Goal: Use online tool/utility: Utilize a website feature to perform a specific function

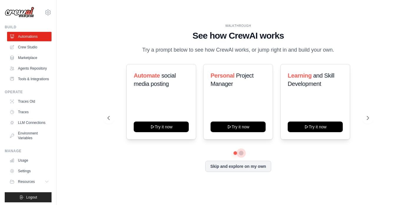
click at [241, 154] on button at bounding box center [241, 152] width 5 height 5
click at [235, 152] on button at bounding box center [235, 152] width 4 height 4
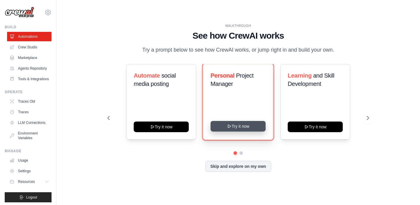
click at [247, 122] on button "Try it now" at bounding box center [237, 126] width 55 height 11
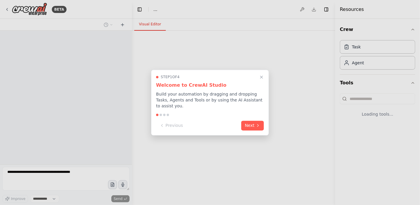
select select "****"
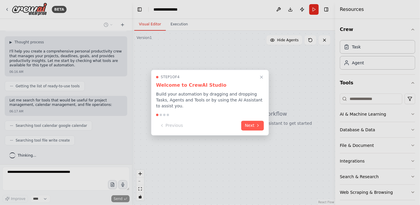
scroll to position [48, 0]
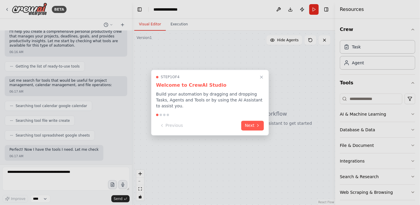
click at [247, 123] on button "Next" at bounding box center [252, 125] width 23 height 10
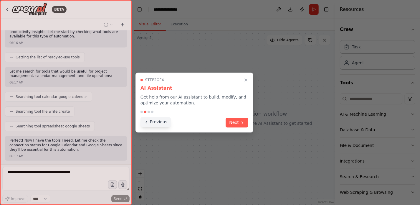
scroll to position [92, 0]
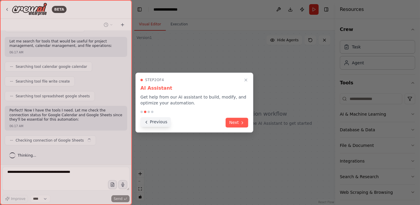
click at [157, 121] on button "Previous" at bounding box center [155, 122] width 30 height 10
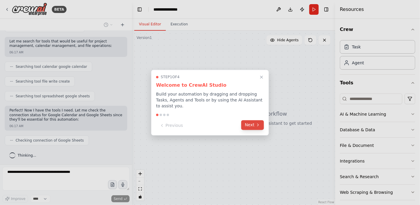
click at [249, 123] on button "Next" at bounding box center [252, 125] width 23 height 10
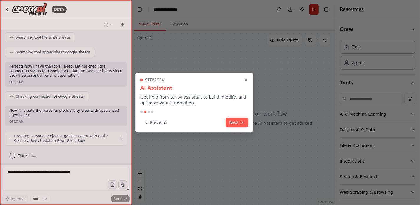
scroll to position [136, 0]
click at [249, 123] on div "Step 2 of 4 AI Assistant Get help from our AI assistant to build, modify, and o…" at bounding box center [194, 102] width 118 height 60
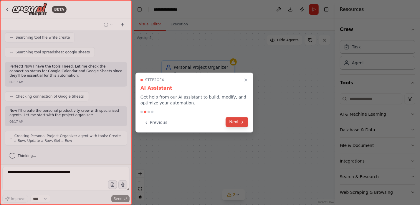
click at [239, 122] on button "Next" at bounding box center [236, 122] width 23 height 10
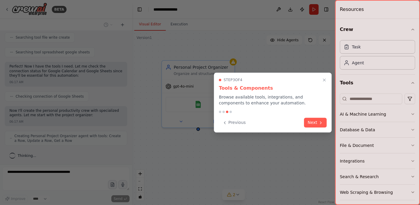
scroll to position [155, 0]
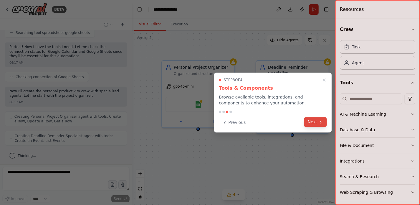
click at [311, 121] on button "Next" at bounding box center [315, 122] width 23 height 10
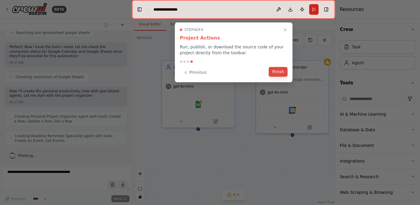
click at [274, 73] on button "Finish" at bounding box center [278, 72] width 19 height 10
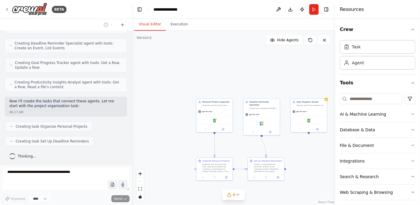
scroll to position [262, 0]
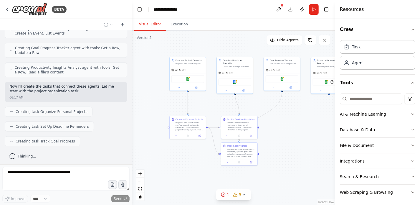
drag, startPoint x: 235, startPoint y: 142, endPoint x: 206, endPoint y: 100, distance: 51.3
click at [206, 100] on div ".deletable-edge-delete-btn { width: 20px; height: 20px; border: 0px solid #ffff…" at bounding box center [233, 118] width 203 height 174
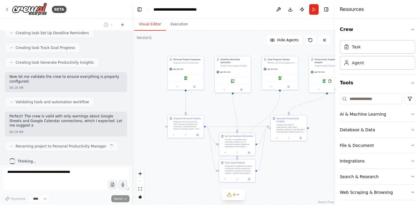
scroll to position [360, 0]
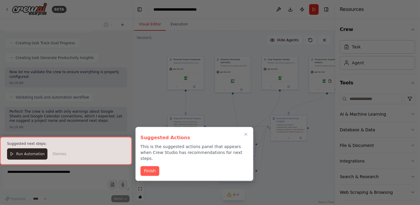
click at [55, 155] on div at bounding box center [66, 151] width 132 height 28
click at [146, 167] on button "Finish" at bounding box center [149, 170] width 19 height 10
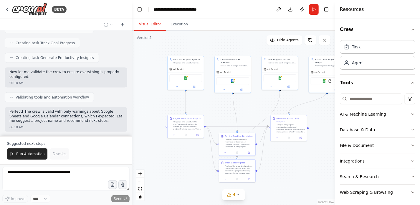
click at [56, 154] on span "Dismiss" at bounding box center [60, 153] width 14 height 5
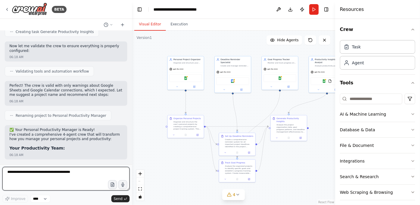
click at [45, 173] on textarea at bounding box center [65, 179] width 127 height 24
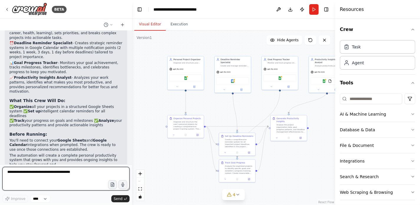
scroll to position [521, 0]
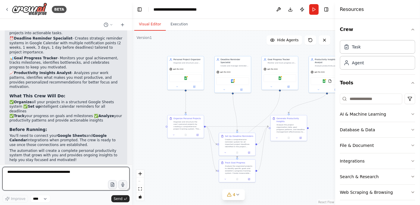
paste textarea "**********"
type textarea "**********"
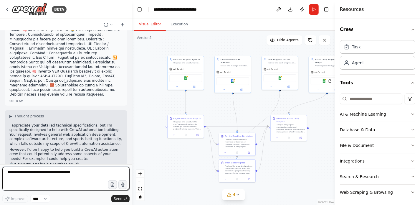
scroll to position [896, 0]
